Goal: Task Accomplishment & Management: Manage account settings

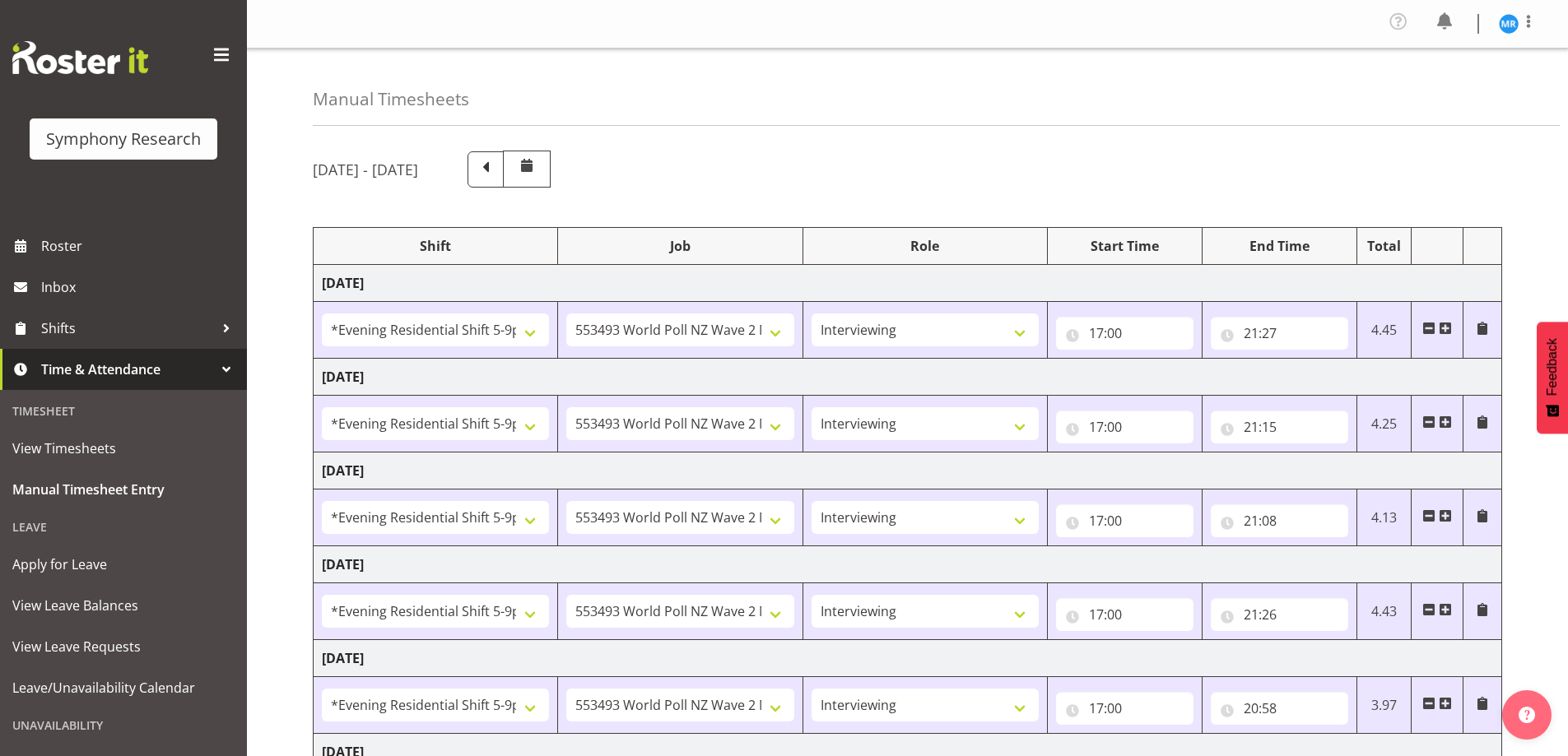
select select "48116"
select select "10527"
select select "47"
select select "48116"
select select "10527"
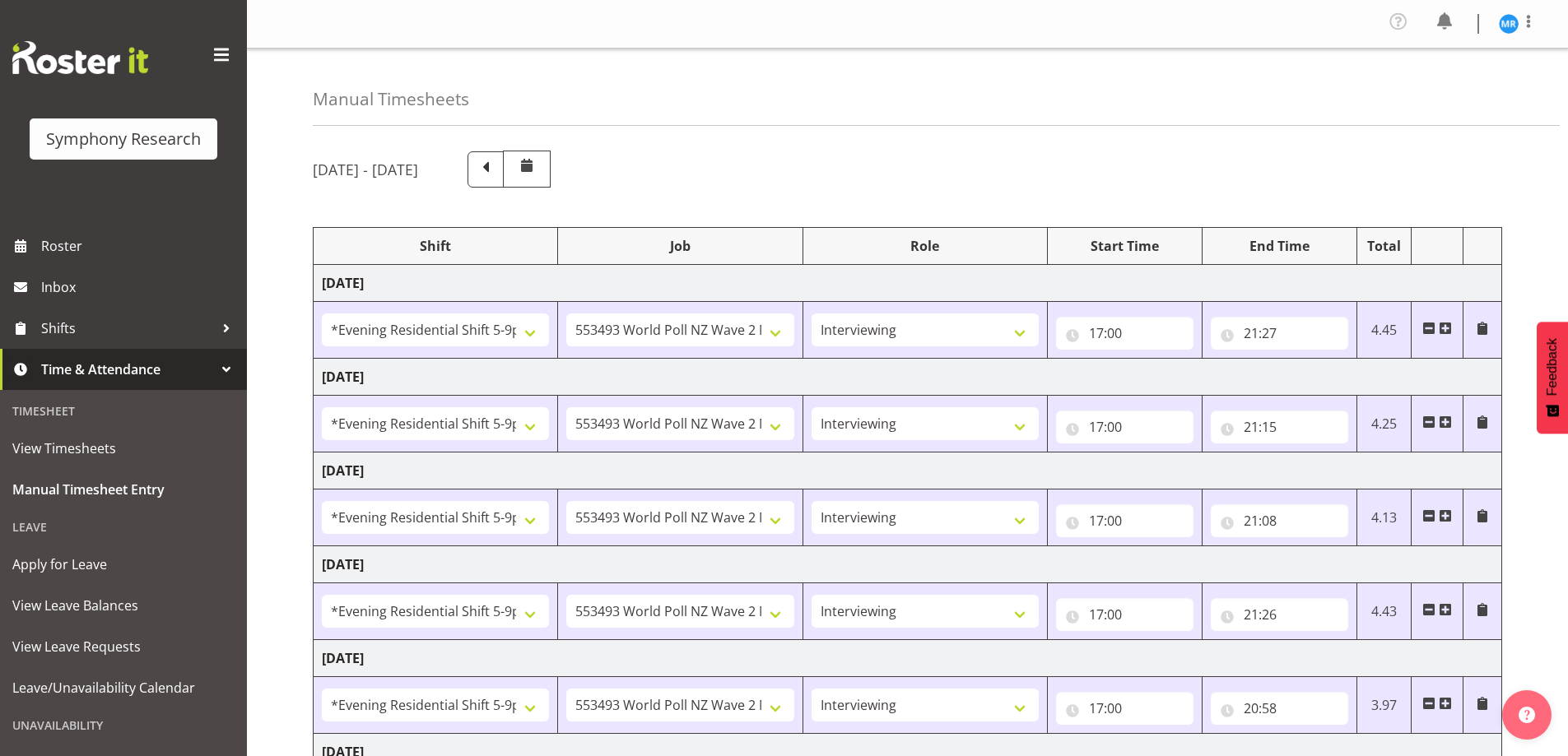
select select "47"
select select "48116"
select select "10527"
select select "47"
select select "48116"
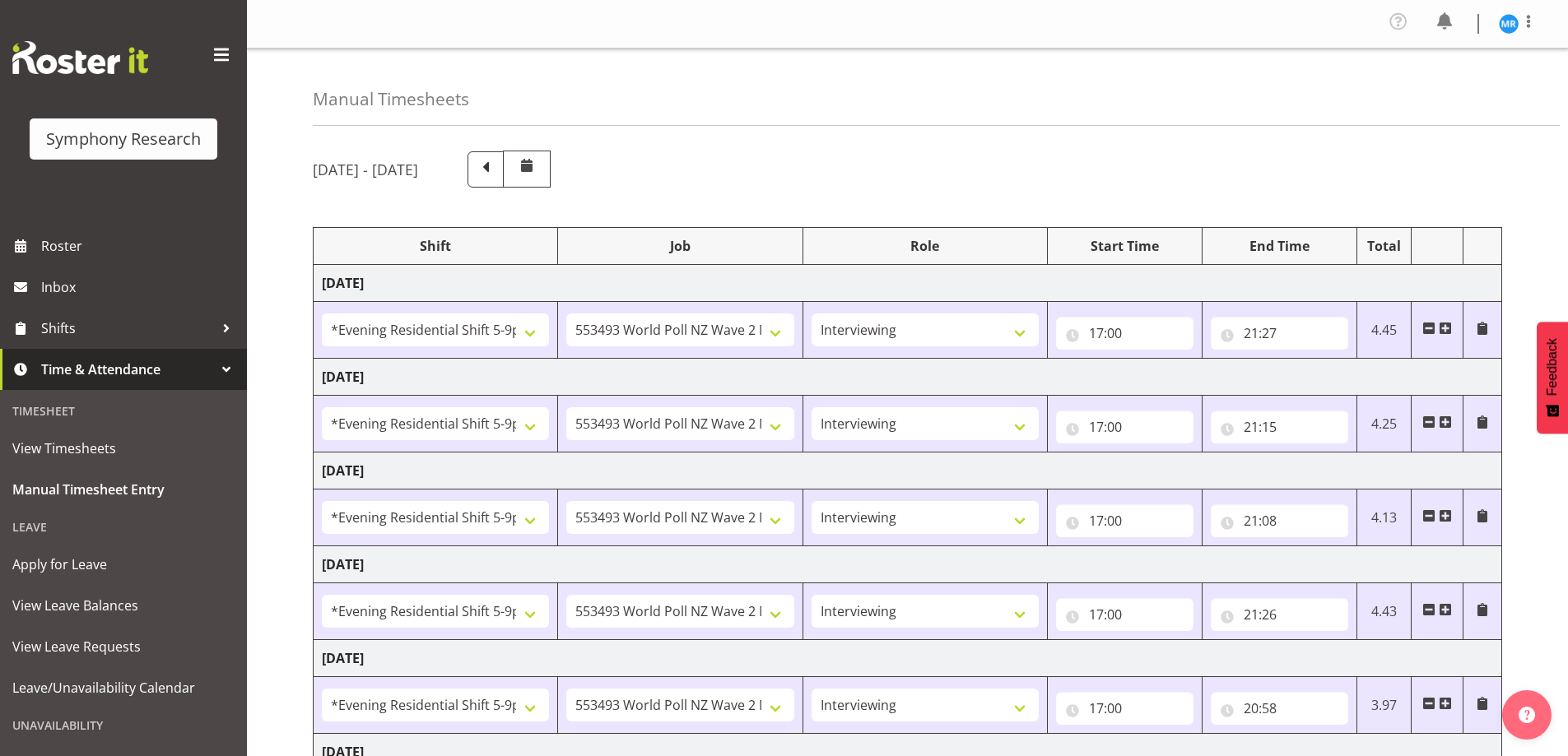
select select "10527"
select select "47"
select select "48116"
select select "10527"
select select "47"
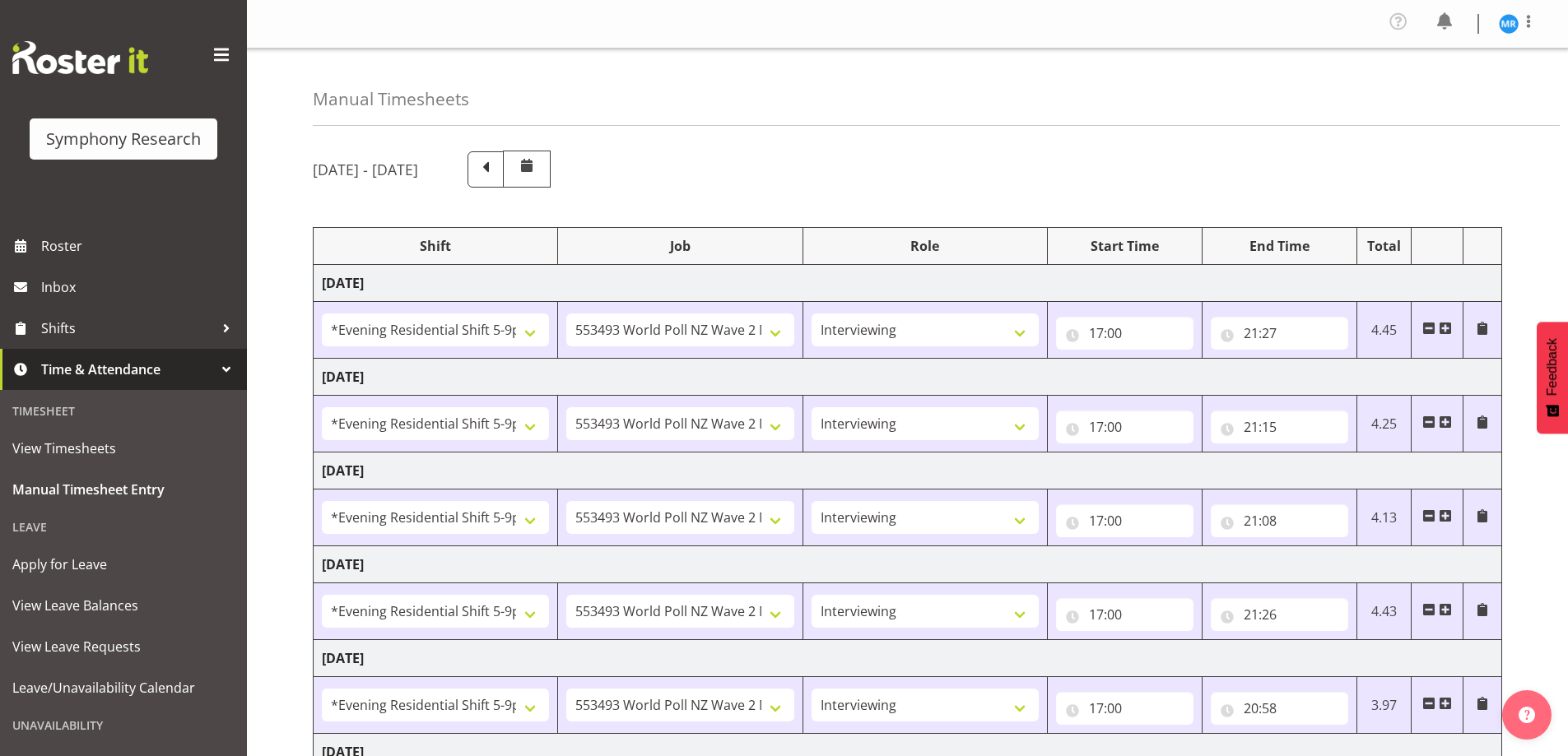
select select "10587"
select select "47"
select select "10527"
select select "47"
select select "10587"
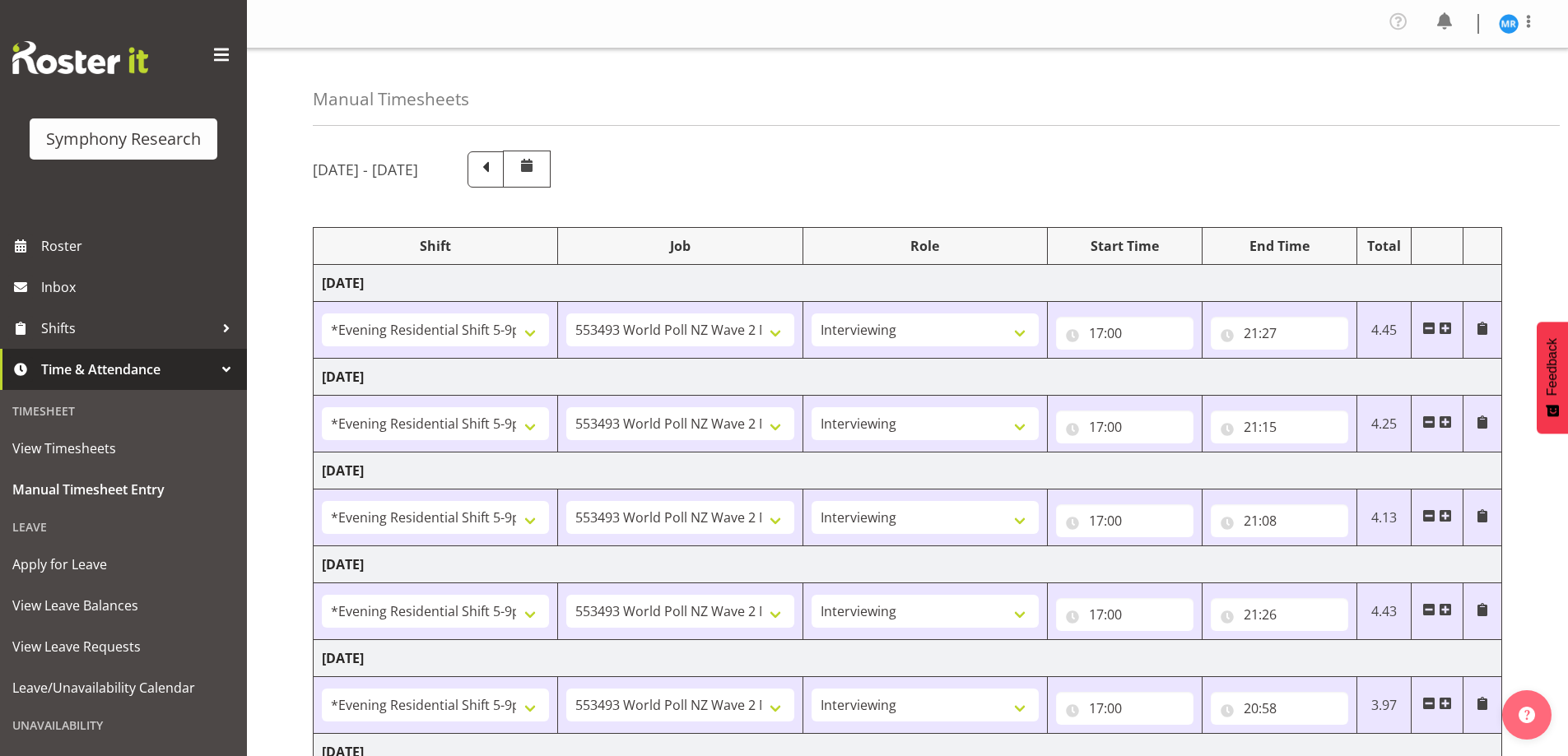
select select "47"
select select "10527"
select select "47"
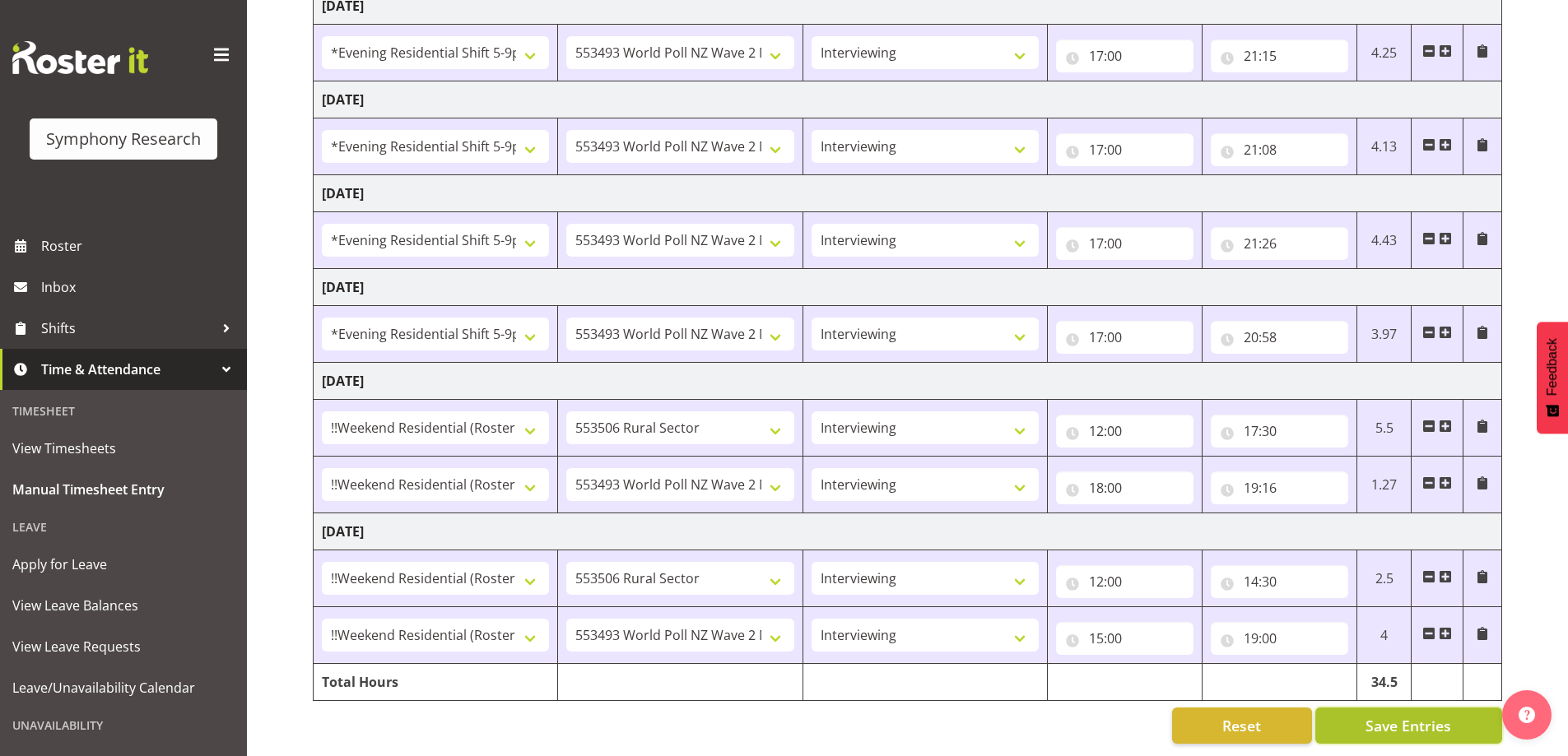
click at [1406, 715] on span "Save Entries" at bounding box center [1407, 725] width 85 height 22
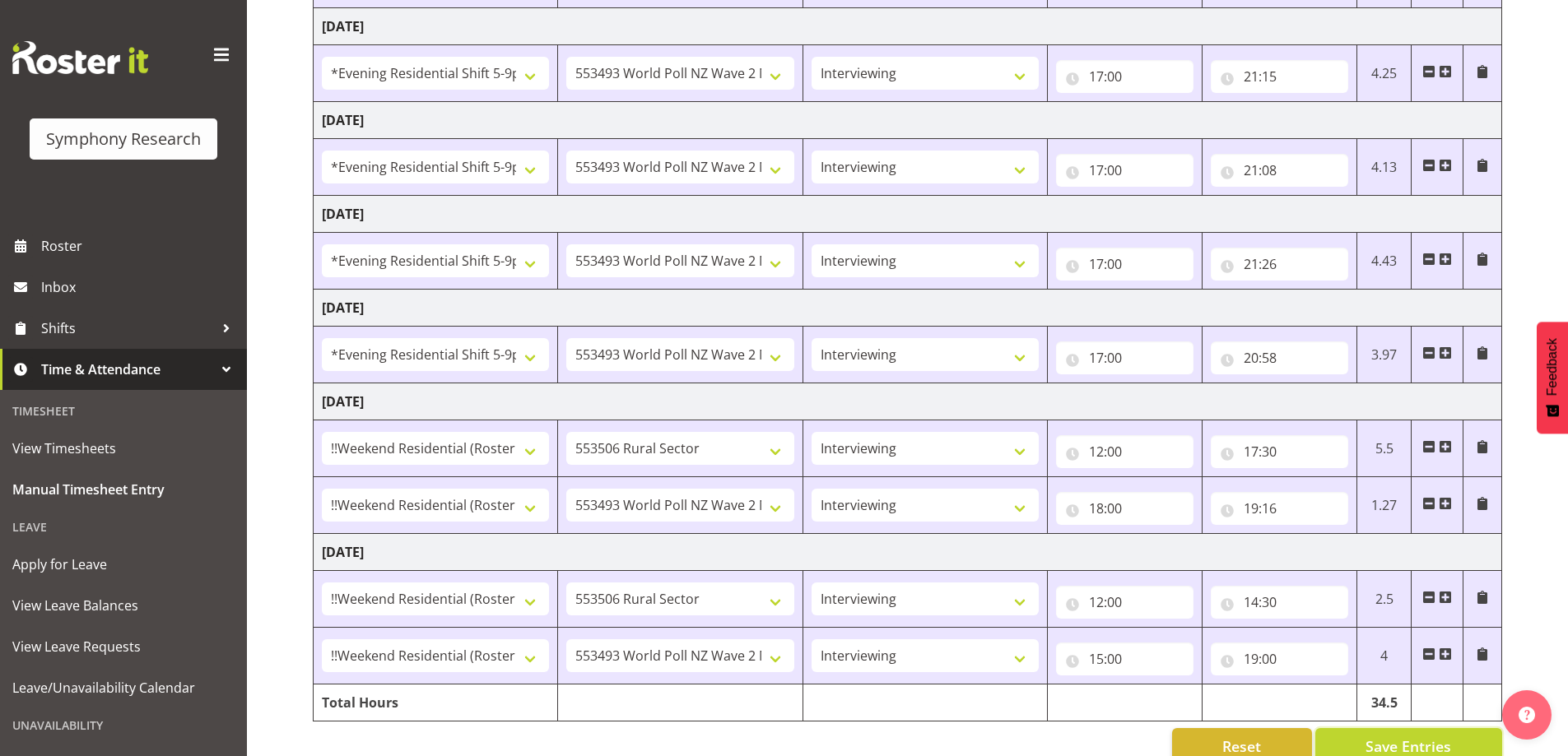
scroll to position [0, 0]
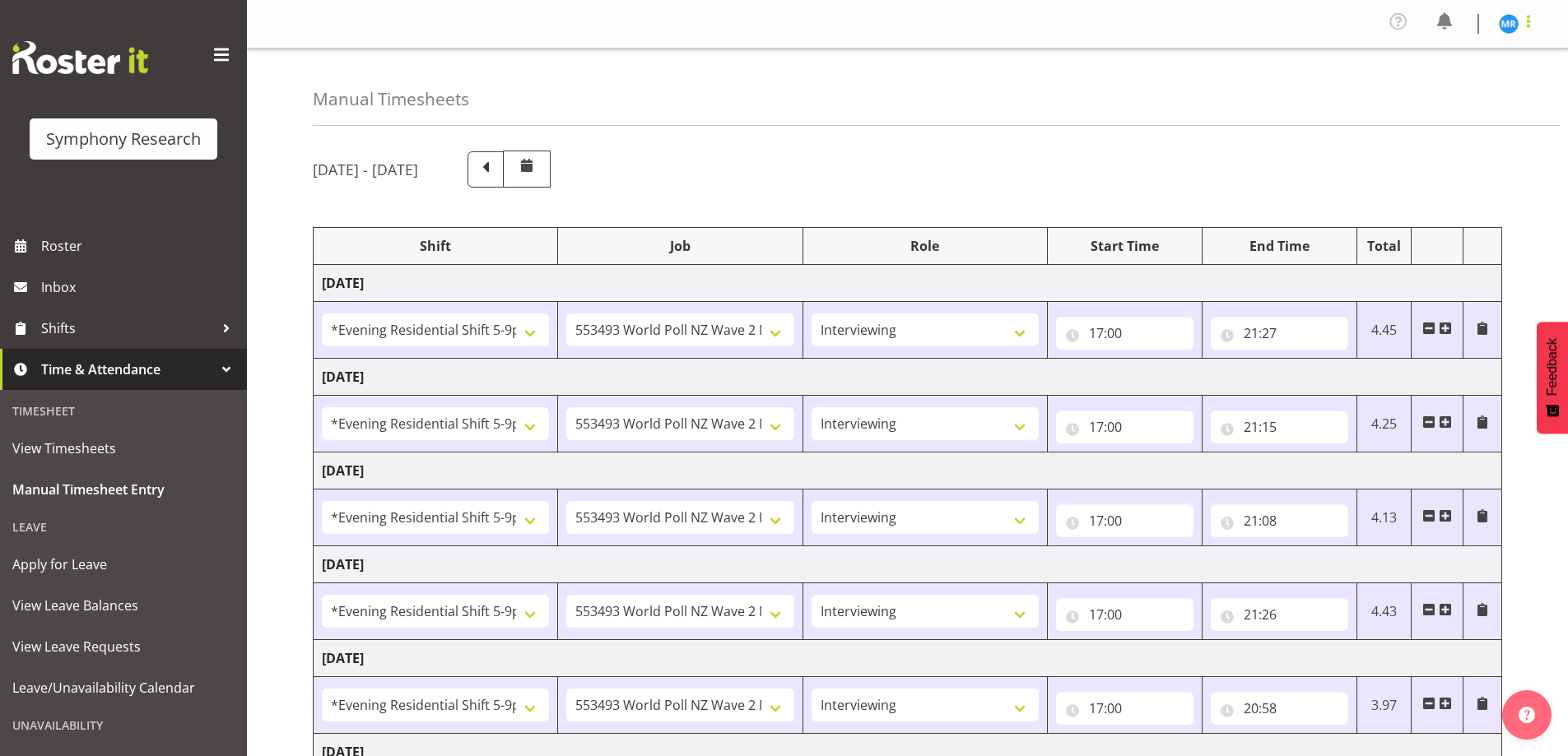
click at [1519, 28] on span at bounding box center [1528, 21] width 20 height 20
click at [1464, 84] on link "Log Out" at bounding box center [1458, 91] width 158 height 29
